Goal: Task Accomplishment & Management: Manage account settings

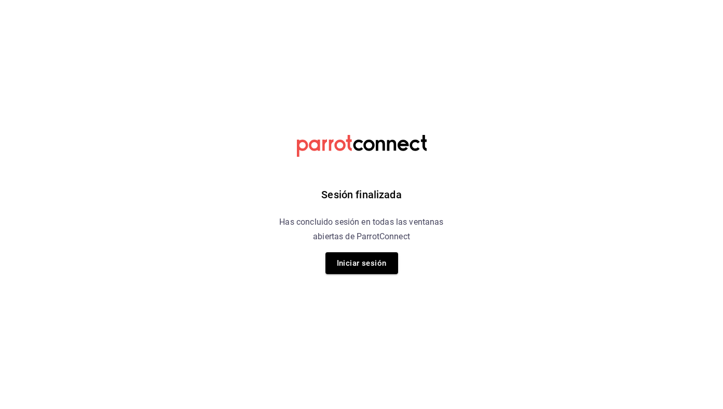
click at [388, 251] on div "Sesión finalizada Has concluido sesión en todas las ventanas abiertas de Parrot…" at bounding box center [361, 204] width 262 height 409
click at [381, 264] on button "Iniciar sesión" at bounding box center [361, 263] width 73 height 22
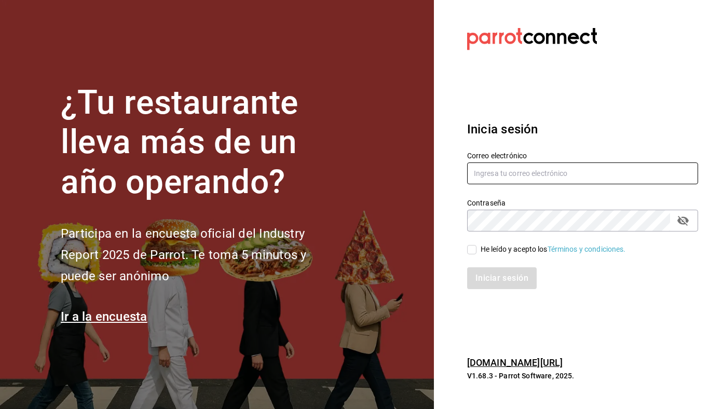
click at [496, 172] on input "text" at bounding box center [582, 173] width 231 height 22
type input "[EMAIL_ADDRESS][DOMAIN_NAME]"
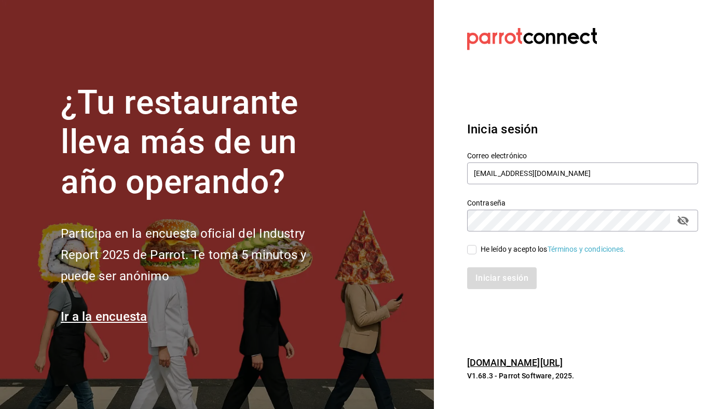
click at [514, 245] on div "He leído y acepto los Términos y condiciones." at bounding box center [552, 249] width 145 height 11
click at [476, 245] on input "He leído y acepto los Términos y condiciones." at bounding box center [471, 249] width 9 height 9
checkbox input "true"
click at [512, 273] on button "Iniciar sesión" at bounding box center [502, 278] width 71 height 22
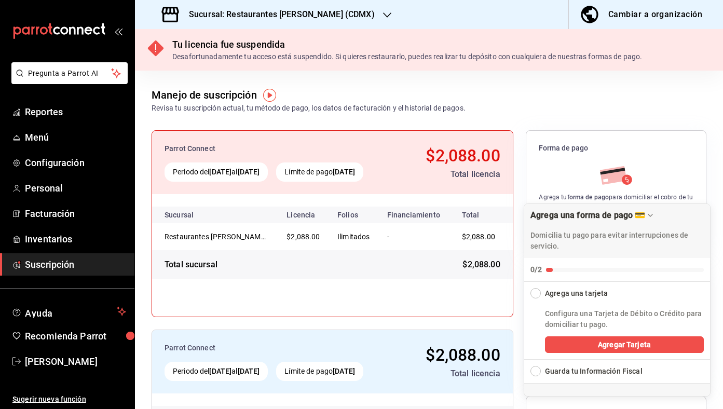
click at [321, 12] on h3 "Sucursal: Restaurantes [PERSON_NAME] (CDMX)" at bounding box center [278, 14] width 194 height 12
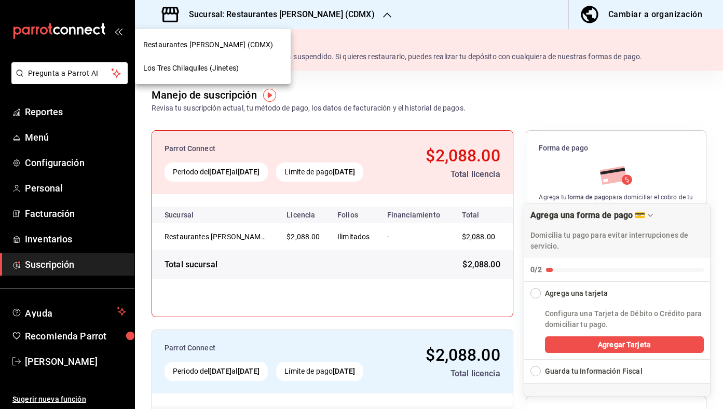
click at [259, 79] on div "Los Tres Chilaquiles (Jinetes)" at bounding box center [213, 68] width 156 height 23
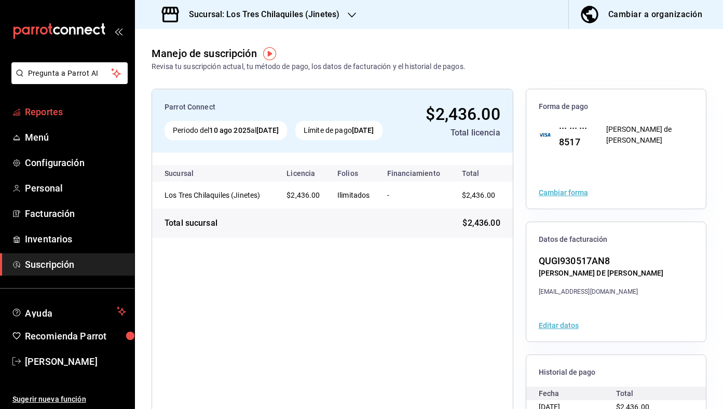
click at [86, 114] on span "Reportes" at bounding box center [75, 112] width 101 height 14
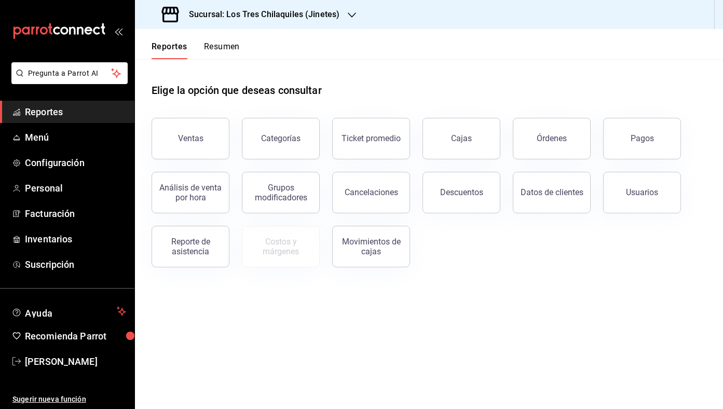
click at [227, 53] on button "Resumen" at bounding box center [222, 51] width 36 height 18
